Goal: Find specific page/section: Find specific page/section

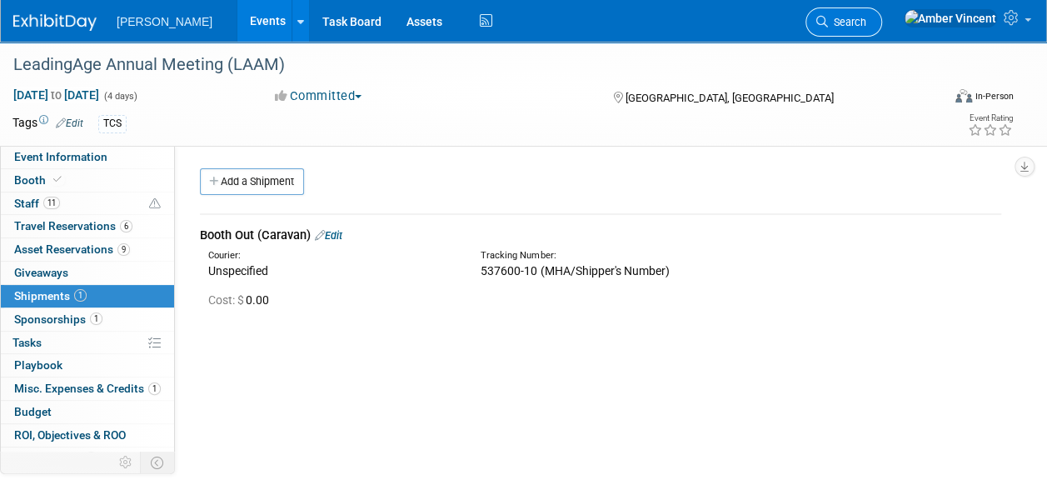
click at [882, 28] on link "Search" at bounding box center [844, 21] width 77 height 29
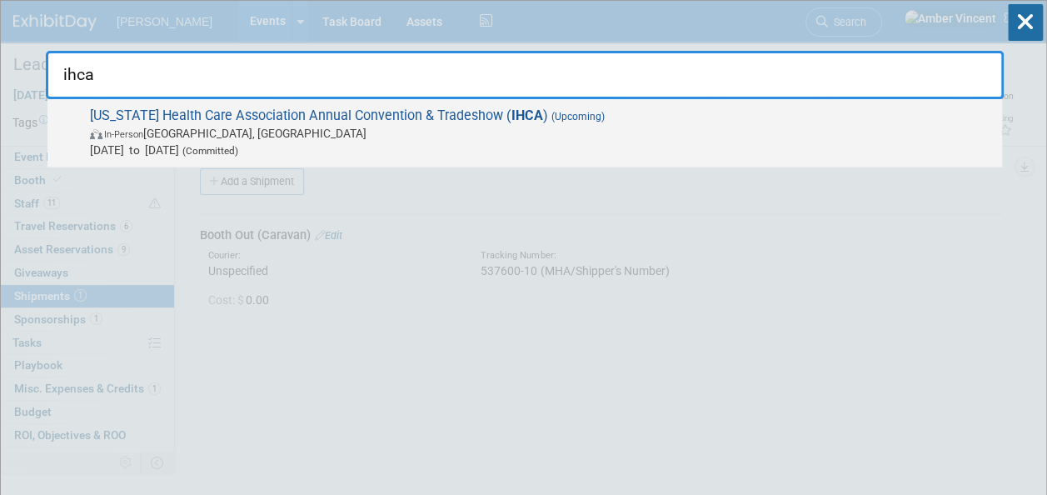
type input "ihca"
click at [695, 135] on span "In-Person [GEOGRAPHIC_DATA], [GEOGRAPHIC_DATA]" at bounding box center [542, 133] width 904 height 17
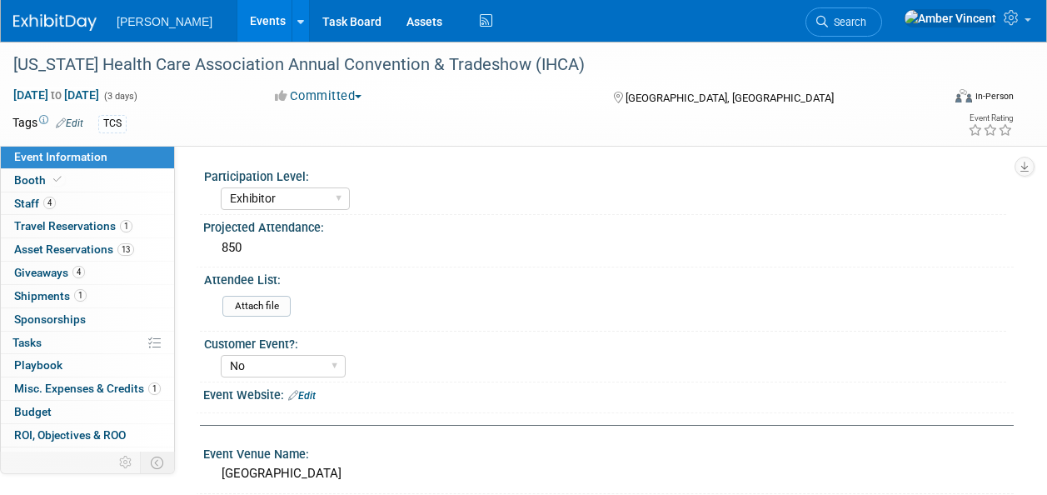
select select "Exhibitor"
select select "No"
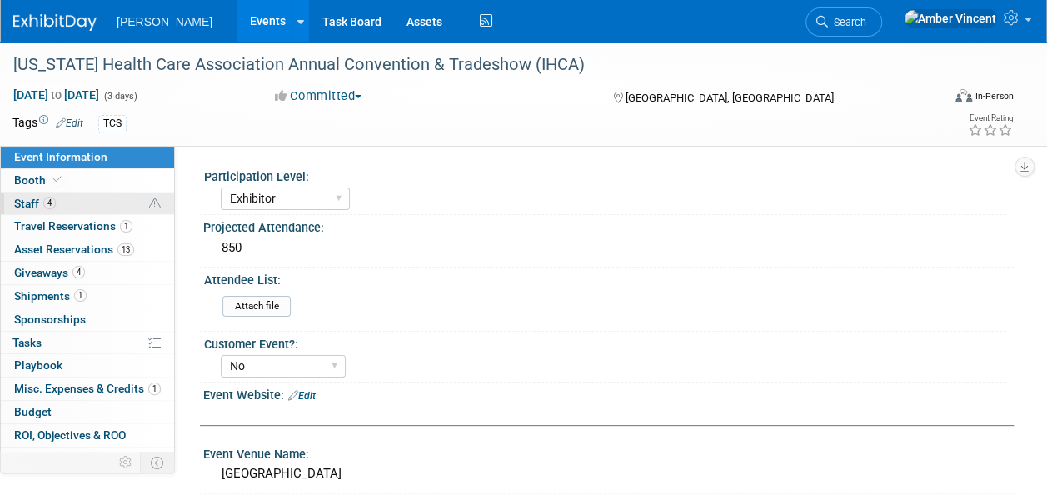
click at [47, 203] on span "4" at bounding box center [49, 203] width 12 height 12
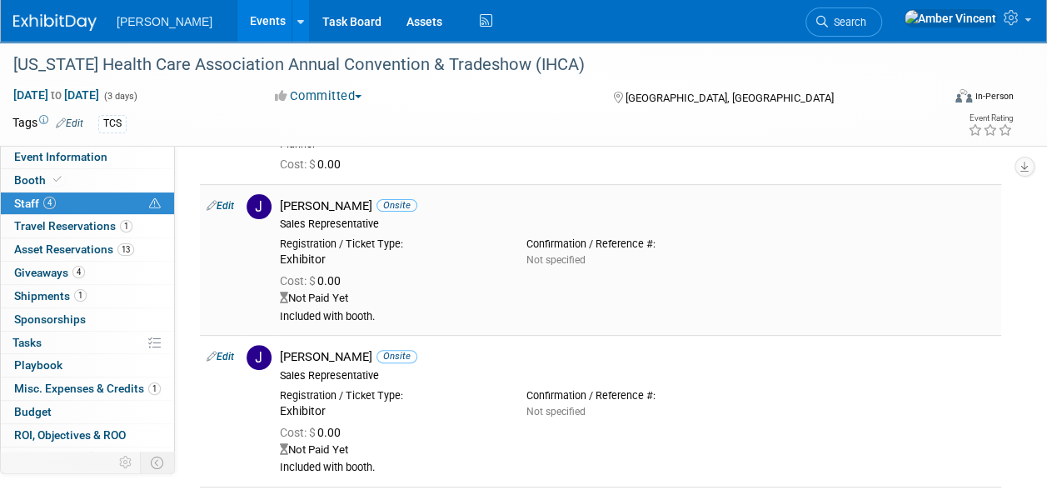
scroll to position [83, 0]
